Goal: Task Accomplishment & Management: Manage account settings

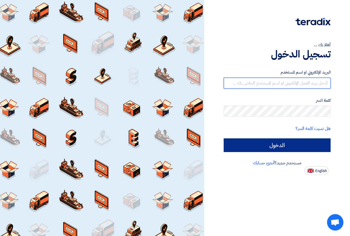
type input "[DOMAIN_NAME][EMAIL_ADDRESS][DOMAIN_NAME]"
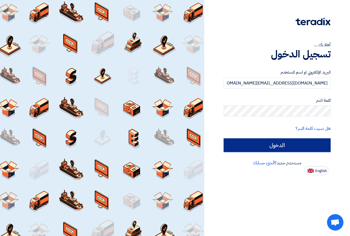
click at [280, 149] on input "الدخول" at bounding box center [277, 146] width 107 height 14
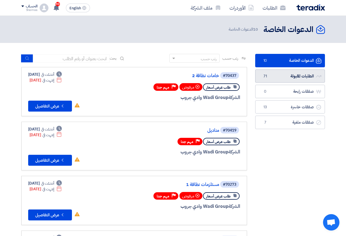
click at [291, 77] on link "الطلبات المقبولة الطلبات المقبولة 71" at bounding box center [290, 76] width 70 height 13
